Goal: Find specific page/section: Find specific page/section

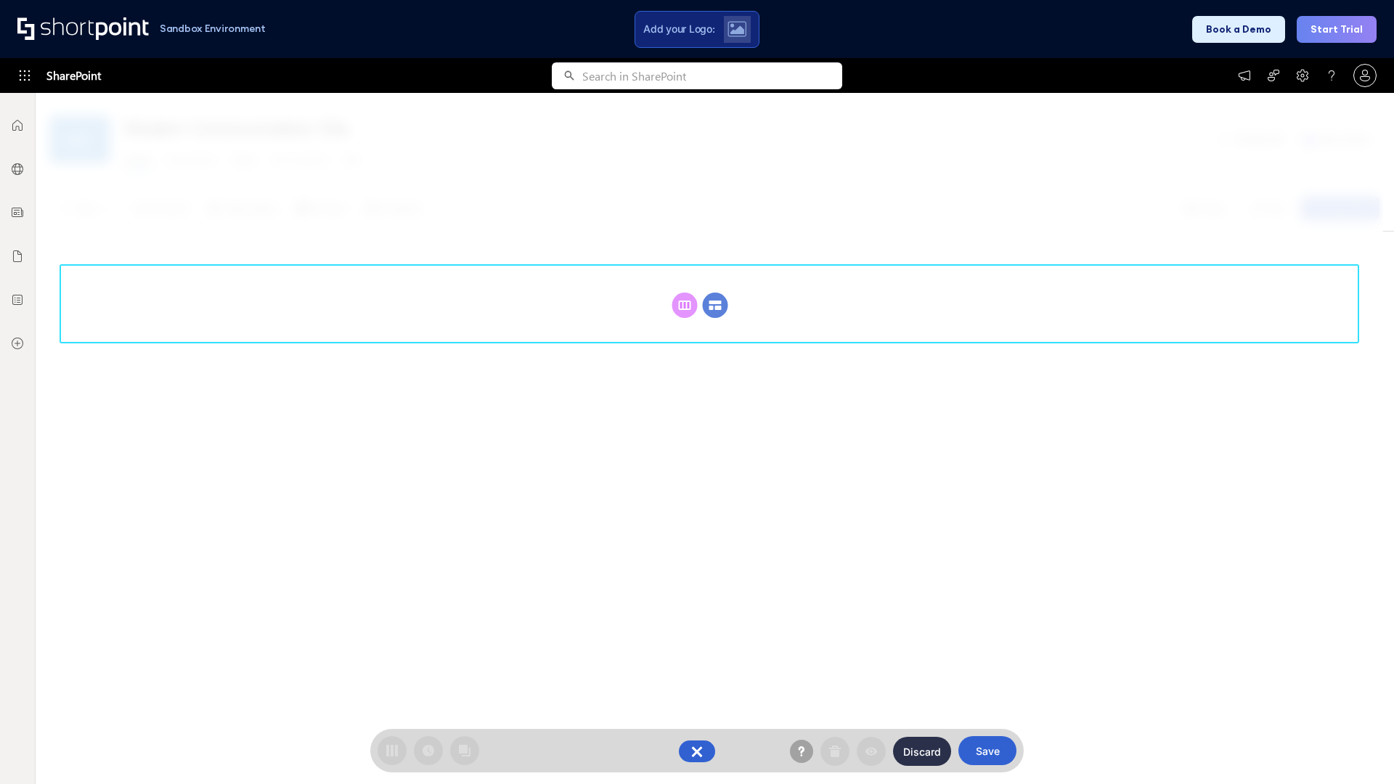
click at [715, 293] on circle at bounding box center [715, 305] width 25 height 25
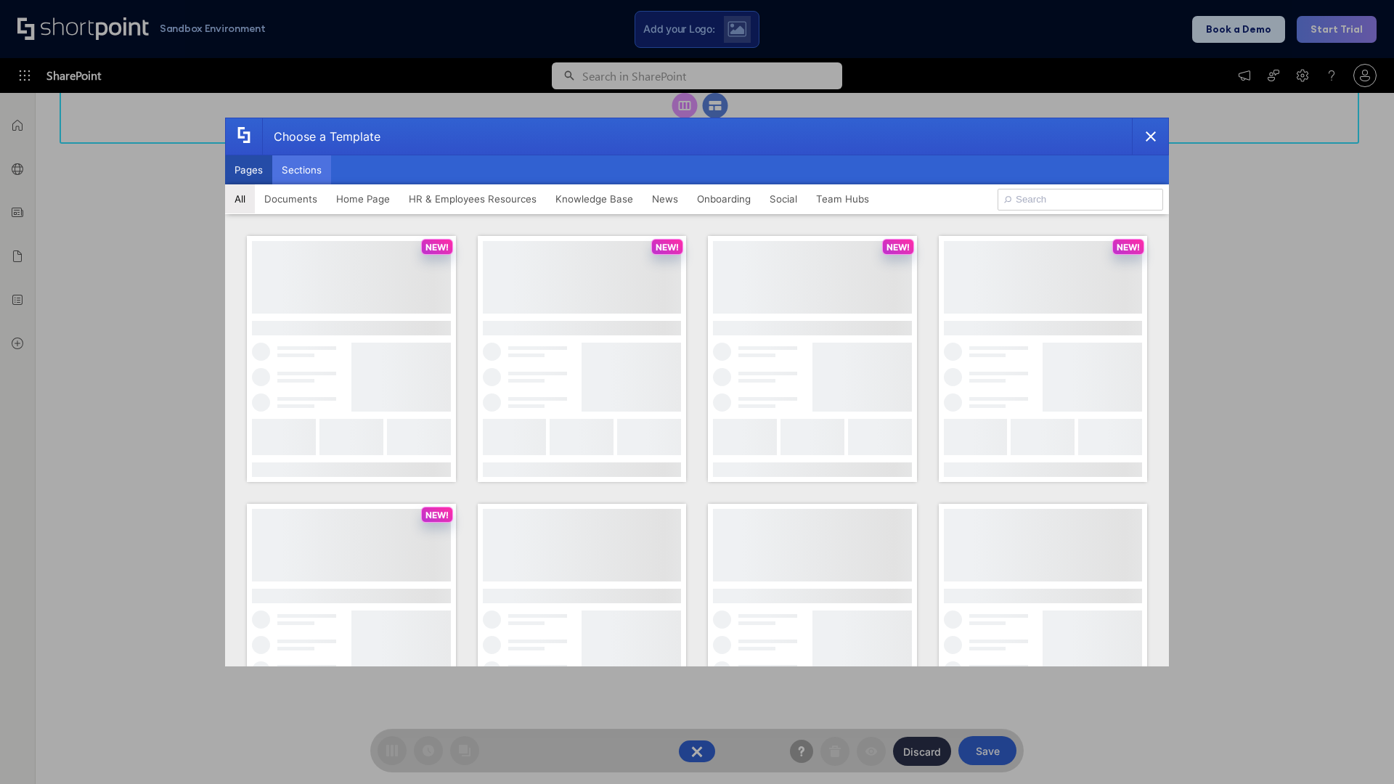
click at [301, 170] on button "Sections" at bounding box center [301, 169] width 59 height 29
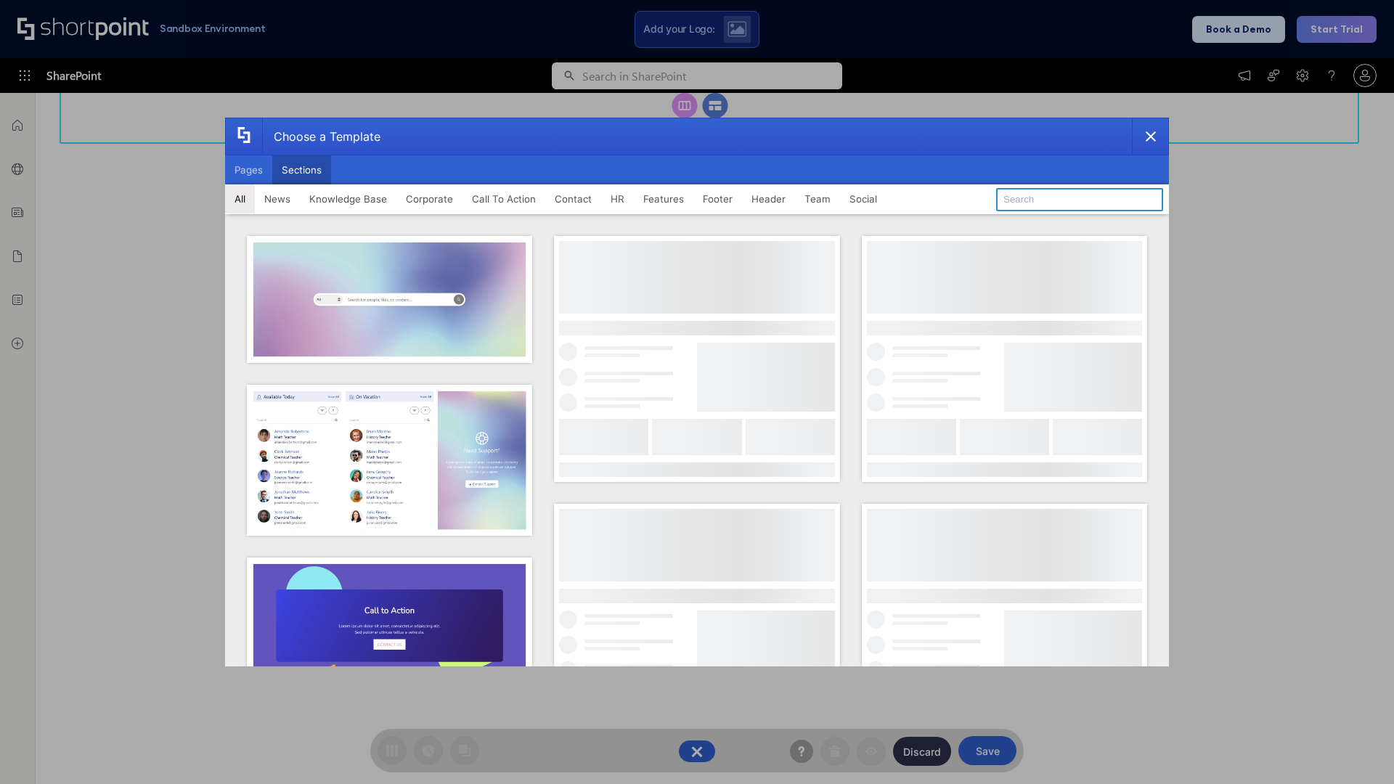
type input "Team Dashboard 2"
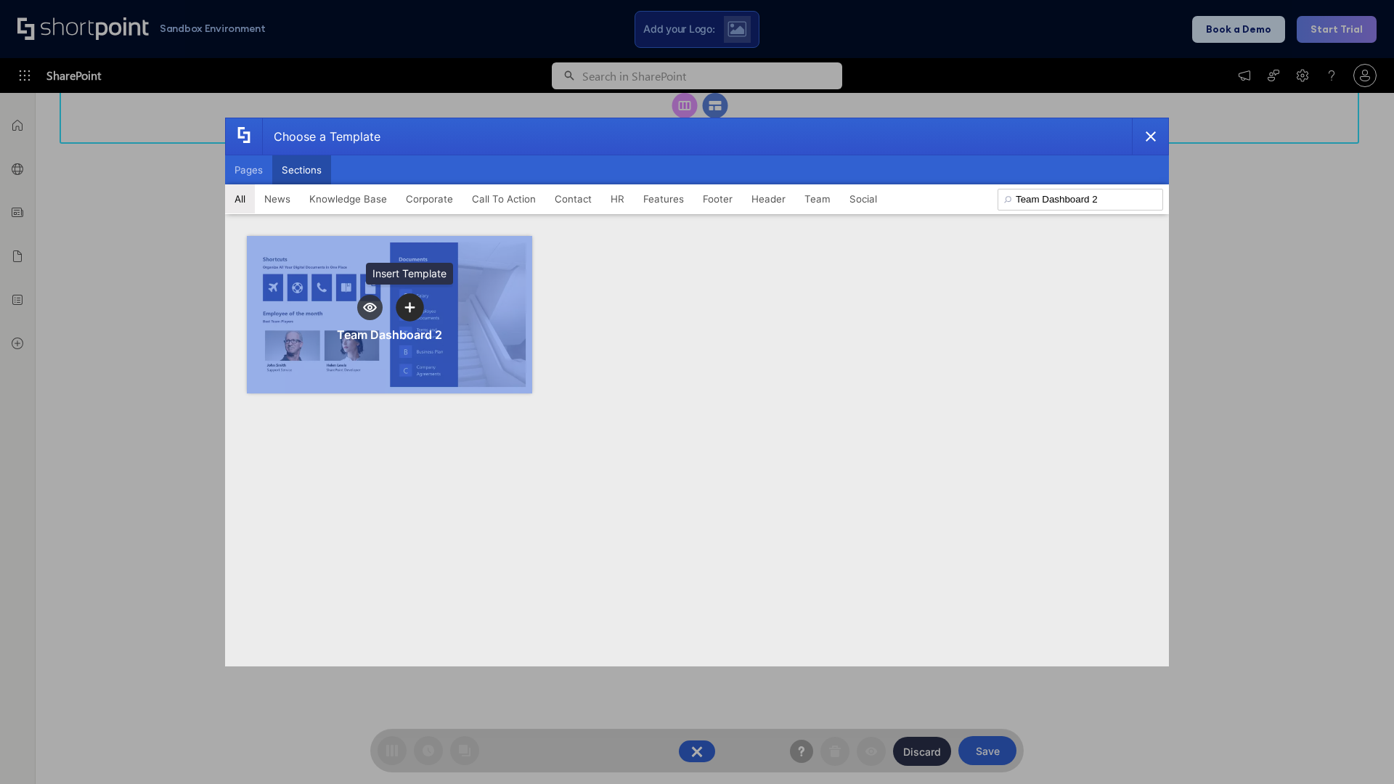
click at [409, 307] on icon "template selector" at bounding box center [409, 307] width 10 height 10
